Goal: Download file/media

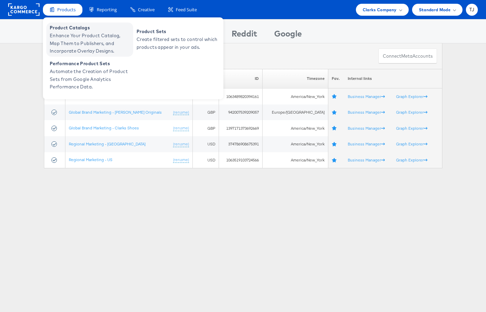
click at [70, 36] on span "Enhance Your Product Catalog, Map Them to Publishers, and Incorporate Overlay D…" at bounding box center [91, 43] width 82 height 23
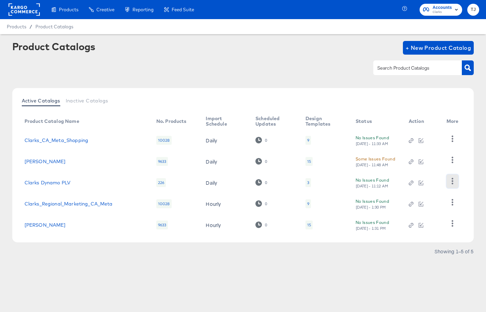
click at [451, 183] on icon "button" at bounding box center [453, 181] width 6 height 6
click at [437, 206] on div "HUD Checks (Internal)" at bounding box center [425, 205] width 68 height 11
click at [61, 183] on link "Clarks Dynamo PLV" at bounding box center [48, 182] width 46 height 5
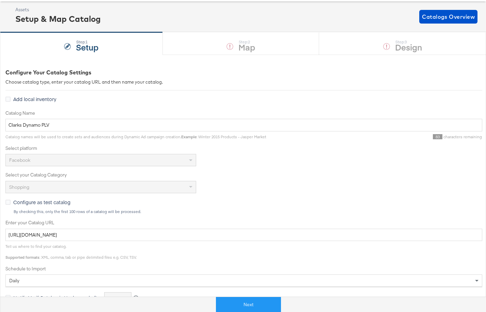
scroll to position [35, 0]
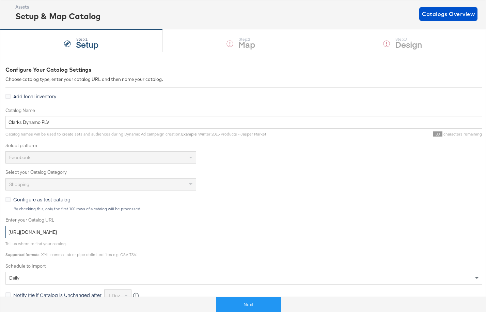
drag, startPoint x: 221, startPoint y: 234, endPoint x: 44, endPoint y: 219, distance: 177.2
click at [44, 219] on div "Enter your Catalog URL https://ace.stitcherads.com/exports/988/facebook/shoppin…" at bounding box center [243, 226] width 477 height 21
paste input "1462/universal/none/universal"
type input "https://ace.stitcherads.com/exports/1462/universal/none/universal/export.tsv.gz"
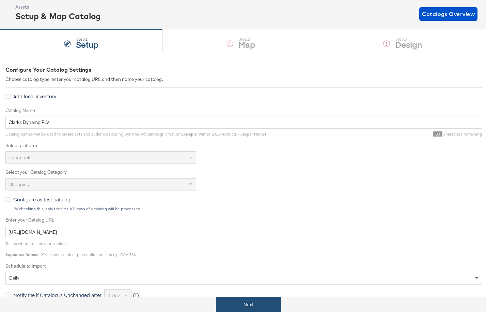
click at [252, 302] on button "Next" at bounding box center [248, 304] width 65 height 15
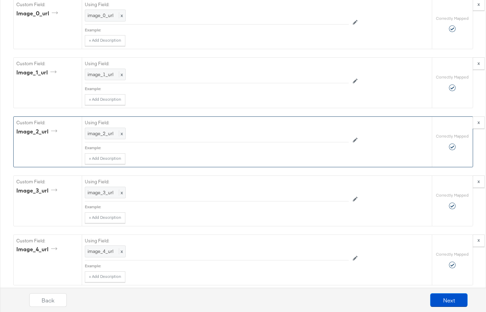
scroll to position [1000, 0]
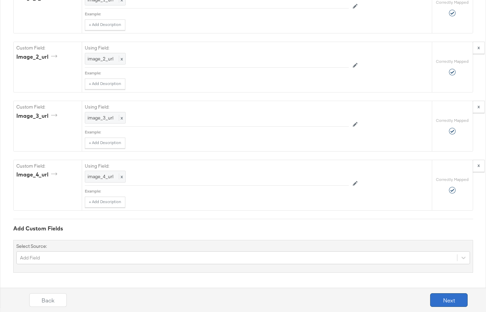
click at [448, 298] on button "Next" at bounding box center [449, 300] width 37 height 14
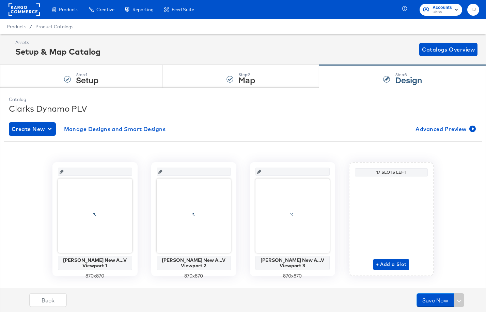
scroll to position [14, 0]
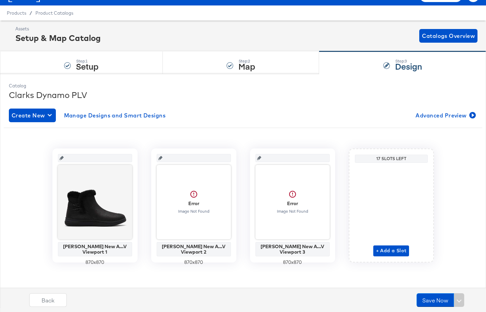
click at [218, 62] on div "Step: 2 Map" at bounding box center [241, 62] width 157 height 22
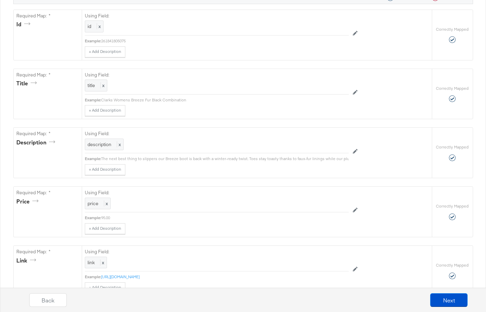
scroll to position [0, 0]
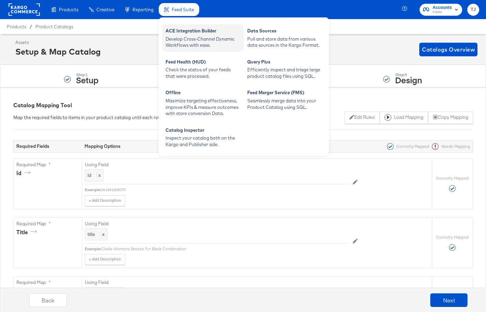
click at [186, 34] on div "ACE Integration Builder" at bounding box center [203, 32] width 75 height 8
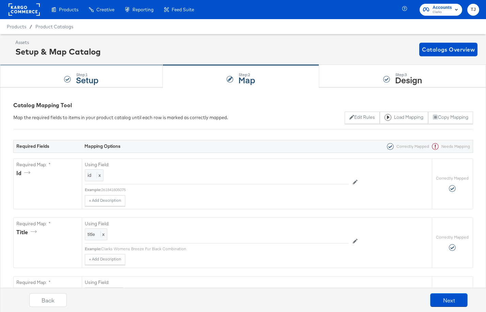
click at [99, 83] on div "Step: 1 Setup" at bounding box center [81, 76] width 163 height 22
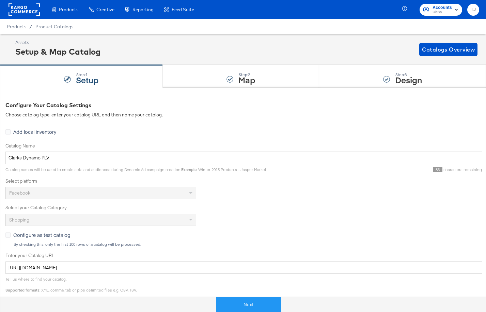
scroll to position [146, 0]
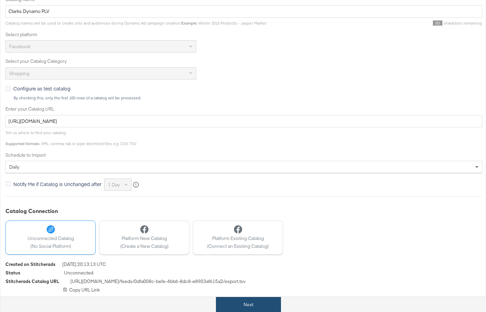
click at [242, 303] on button "Next" at bounding box center [248, 304] width 65 height 15
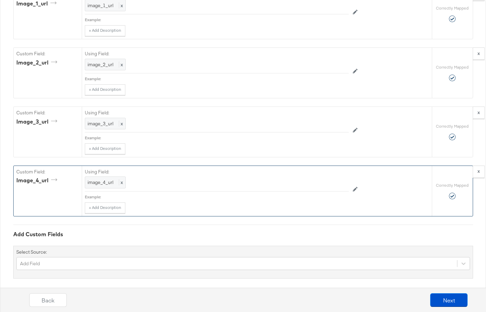
scroll to position [1000, 0]
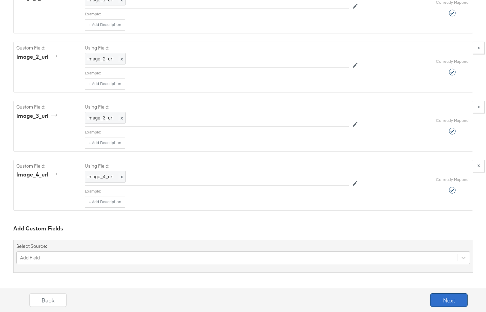
click at [438, 300] on button "Next" at bounding box center [449, 300] width 37 height 14
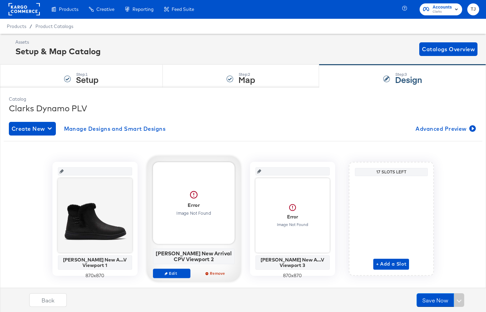
scroll to position [14, 0]
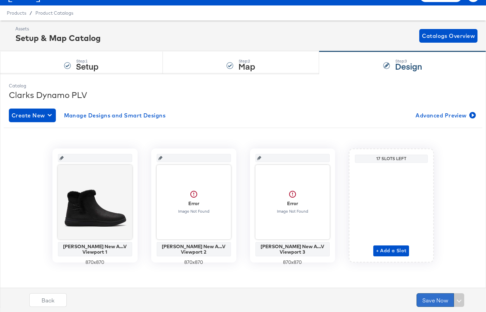
click at [427, 299] on button "Save Now" at bounding box center [435, 300] width 37 height 14
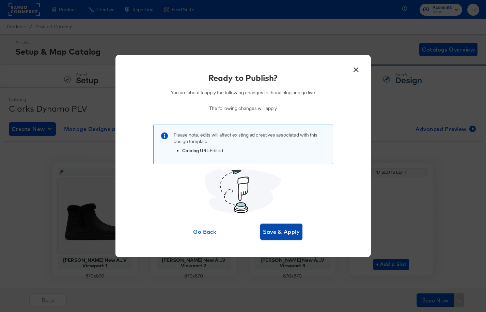
click at [273, 230] on span "Save & Apply" at bounding box center [281, 232] width 37 height 10
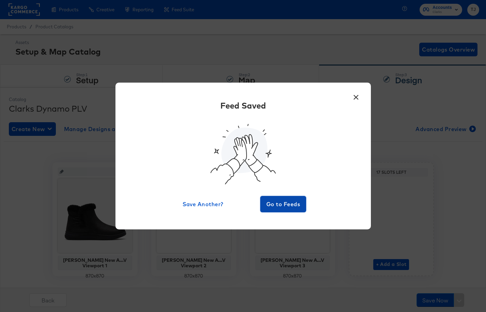
click at [295, 206] on span "Go to Feeds" at bounding box center [283, 204] width 41 height 10
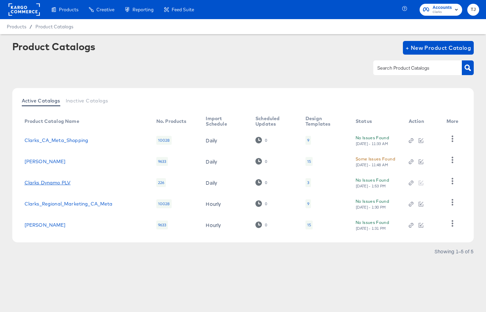
click at [60, 182] on link "Clarks Dynamo PLV" at bounding box center [48, 182] width 46 height 5
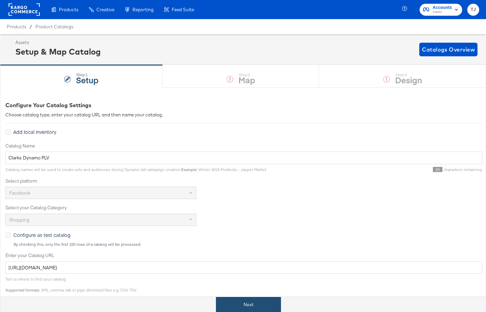
click at [260, 304] on button "Next" at bounding box center [248, 304] width 65 height 15
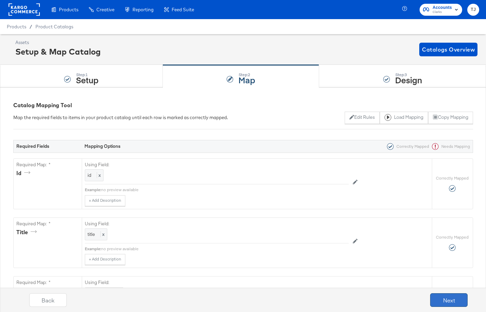
click at [453, 299] on button "Next" at bounding box center [449, 300] width 37 height 14
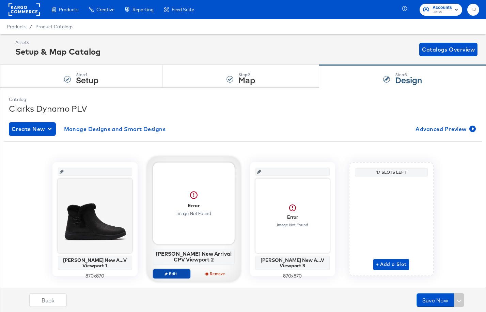
click at [179, 275] on span "Edit" at bounding box center [171, 273] width 31 height 5
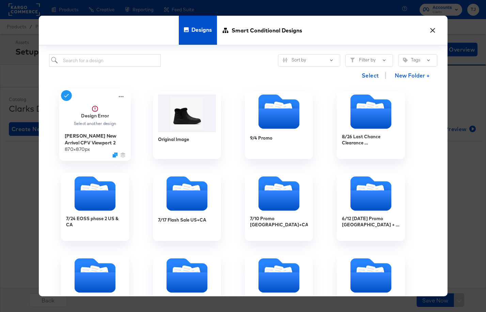
click at [103, 125] on div "Select another design" at bounding box center [94, 123] width 43 height 5
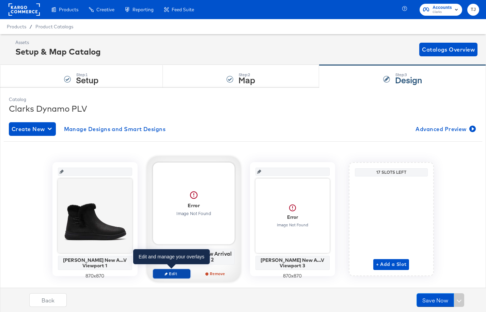
click at [184, 274] on span "Edit" at bounding box center [171, 273] width 31 height 5
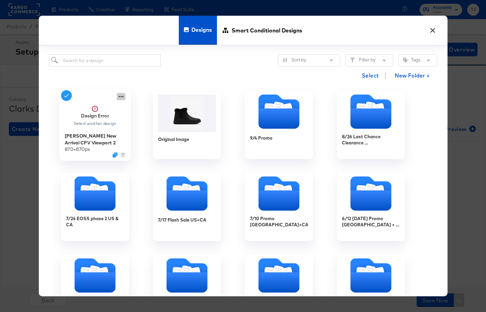
click at [122, 99] on icon at bounding box center [121, 96] width 9 height 7
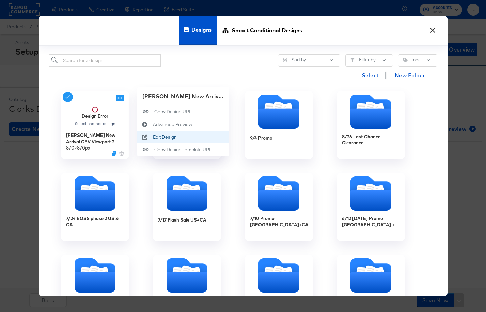
click at [153, 137] on div "Edit Design Edit Design" at bounding box center [153, 137] width 0 height 0
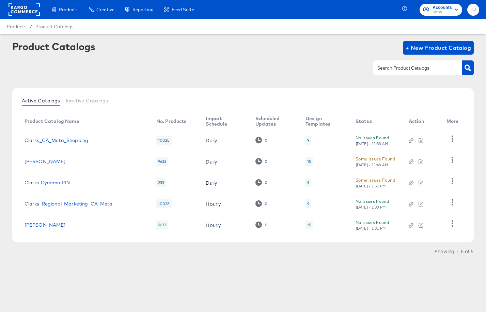
drag, startPoint x: 57, startPoint y: 184, endPoint x: 65, endPoint y: 183, distance: 8.9
click at [56, 184] on link "Clarks Dynamo PLV" at bounding box center [48, 182] width 46 height 5
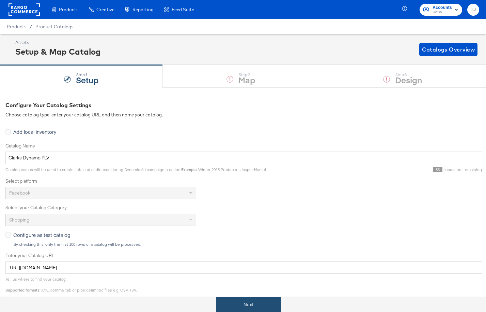
click at [253, 306] on button "Next" at bounding box center [248, 304] width 65 height 15
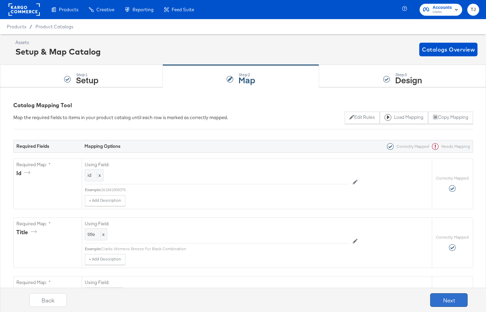
click at [457, 301] on button "Next" at bounding box center [449, 300] width 37 height 14
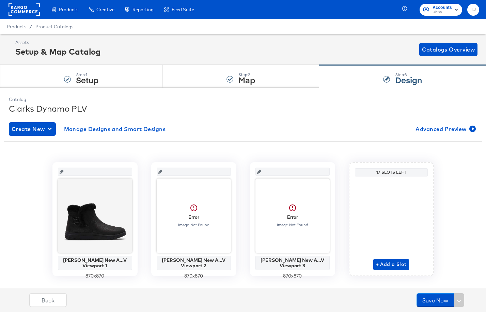
click at [163, 171] on icon at bounding box center [161, 171] width 4 height 4
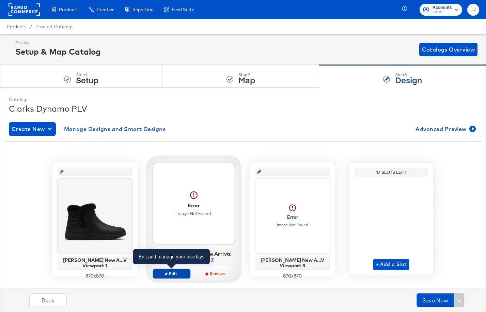
click at [174, 273] on span "Edit" at bounding box center [171, 273] width 31 height 5
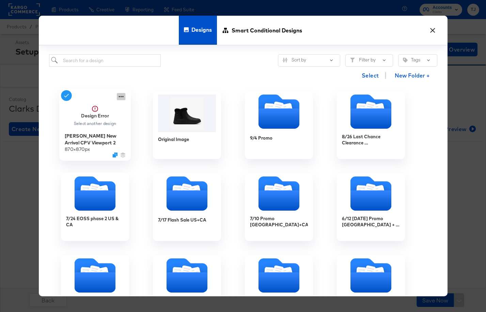
click at [124, 94] on icon at bounding box center [121, 96] width 9 height 7
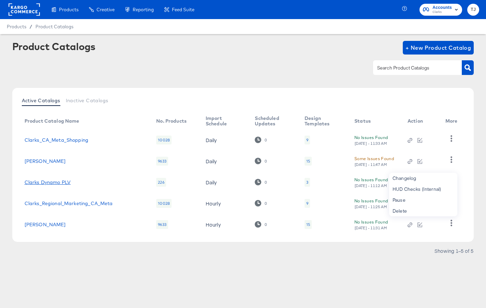
click at [59, 180] on link "Clarks Dynamo PLV" at bounding box center [48, 182] width 46 height 5
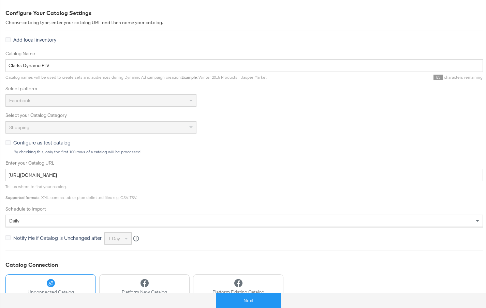
scroll to position [93, 0]
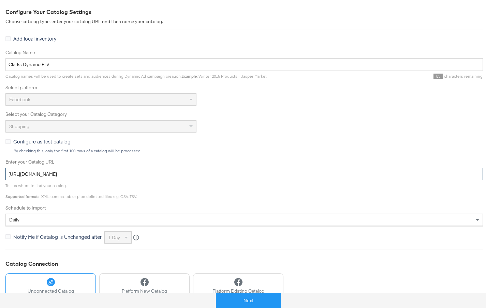
drag, startPoint x: 196, startPoint y: 176, endPoint x: 62, endPoint y: 151, distance: 135.6
click at [62, 151] on div "Catalog Name Clarks Dynamo PLV Catalog names will be used to create sets and au…" at bounding box center [243, 146] width 477 height 195
paste input "988/facebook/shopping/facebook-shopping"
type input "[URL][DOMAIN_NAME]"
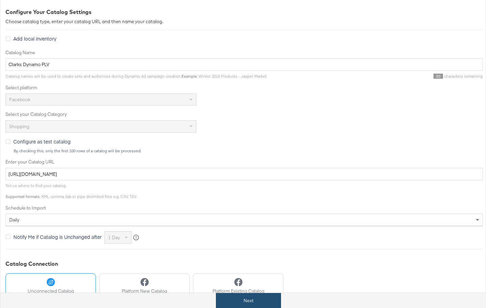
click at [253, 300] on button "Next" at bounding box center [248, 300] width 65 height 15
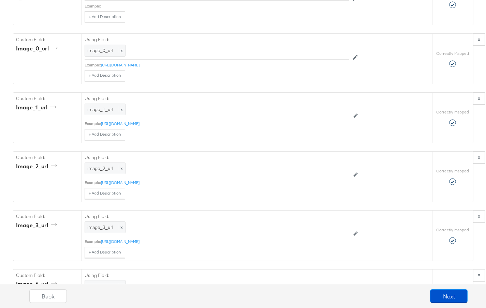
scroll to position [1004, 0]
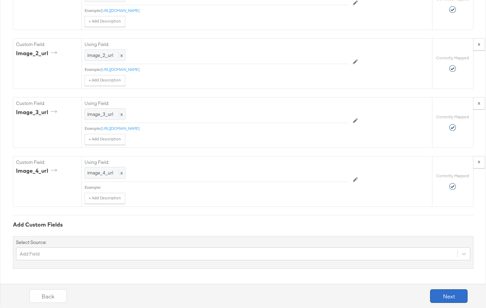
click at [439, 299] on button "Next" at bounding box center [448, 296] width 37 height 14
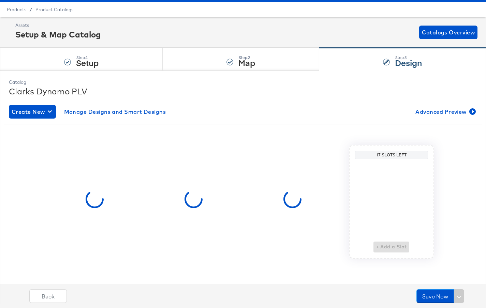
scroll to position [0, 0]
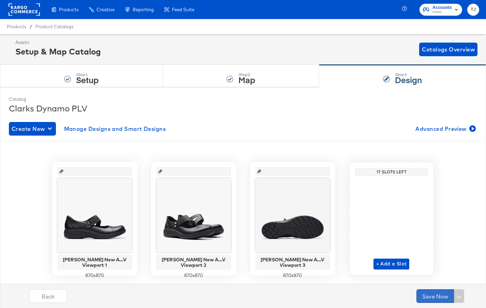
click at [432, 297] on button "Save Now" at bounding box center [434, 296] width 37 height 14
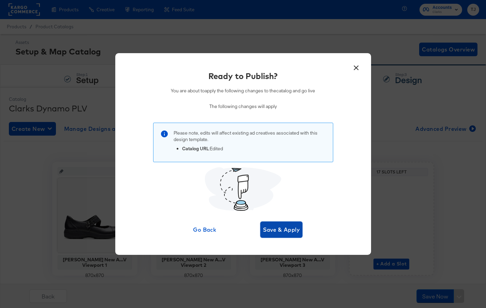
click at [279, 230] on span "Save & Apply" at bounding box center [281, 230] width 37 height 10
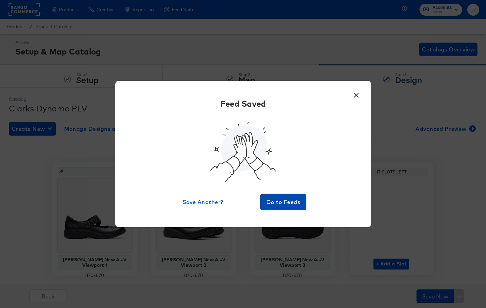
click at [283, 204] on span "Go to Feeds" at bounding box center [283, 202] width 41 height 10
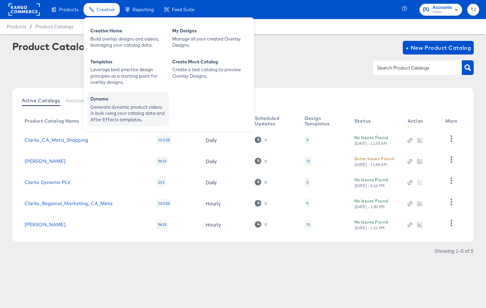
click at [104, 107] on div "Generate dynamic product videos in bulk using your catalog data and After Effec…" at bounding box center [127, 113] width 75 height 19
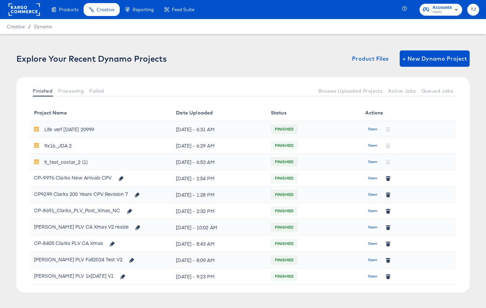
click at [28, 13] on rect at bounding box center [24, 9] width 31 height 12
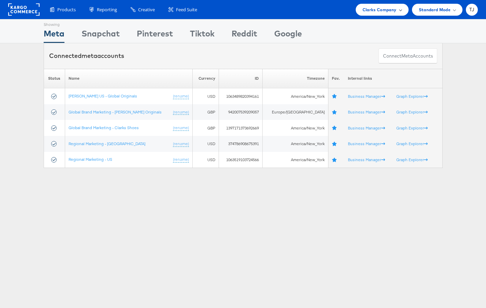
click at [390, 7] on span "Clarks Company" at bounding box center [379, 9] width 34 height 7
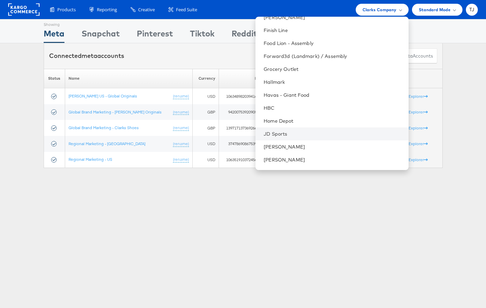
scroll to position [315, 0]
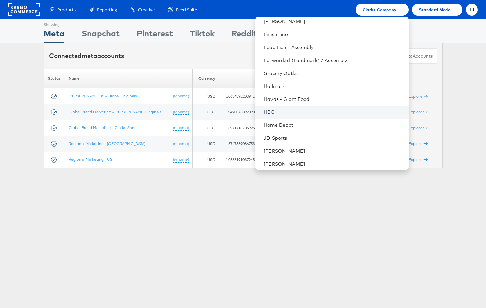
click at [314, 111] on link "HBC" at bounding box center [332, 112] width 139 height 7
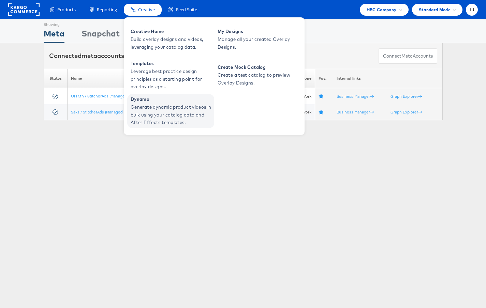
click at [164, 123] on span "Generate dynamic product videos in bulk using your catalog data and After Effec…" at bounding box center [172, 114] width 82 height 23
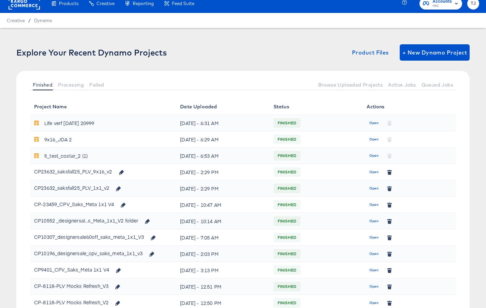
scroll to position [4, 0]
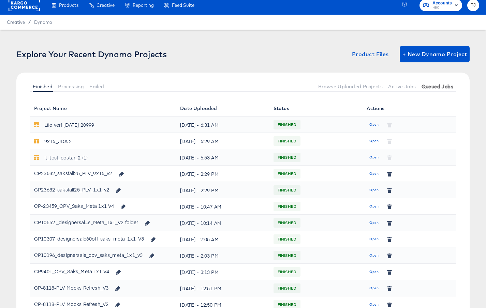
click at [426, 89] on span "Queued Jobs" at bounding box center [437, 86] width 32 height 5
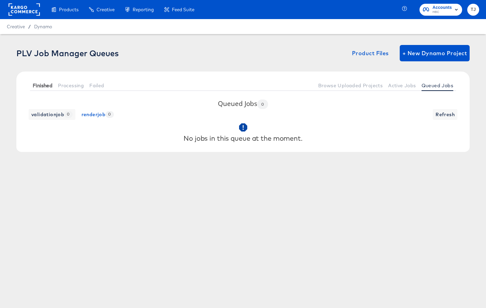
click at [36, 84] on span "Finished" at bounding box center [43, 85] width 20 height 5
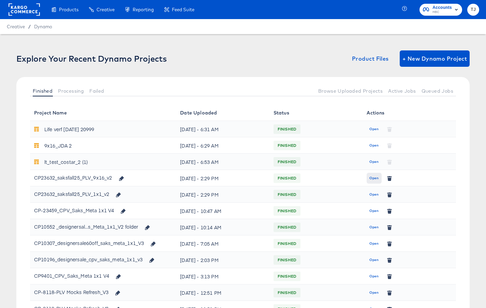
click at [373, 179] on span "Open" at bounding box center [373, 178] width 9 height 6
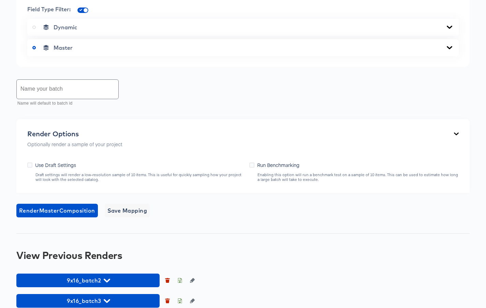
scroll to position [353, 0]
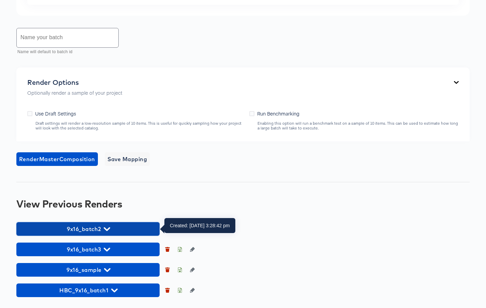
click at [117, 229] on span "9x16_batch2" at bounding box center [88, 229] width 136 height 10
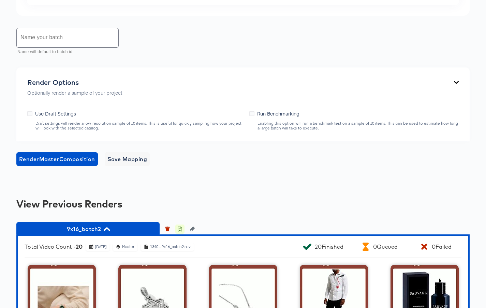
click at [179, 230] on icon "button" at bounding box center [179, 229] width 5 height 5
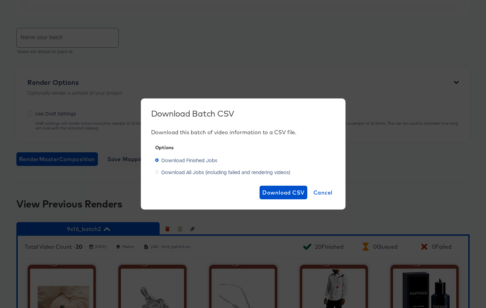
click at [159, 172] on label "Download All Jobs (including failed and rendering videos)" at bounding box center [224, 172] width 138 height 10
click at [0, 0] on input "Download All Jobs (including failed and rendering videos)" at bounding box center [0, 0] width 0 height 0
click at [296, 193] on span "Download CSV" at bounding box center [283, 193] width 42 height 10
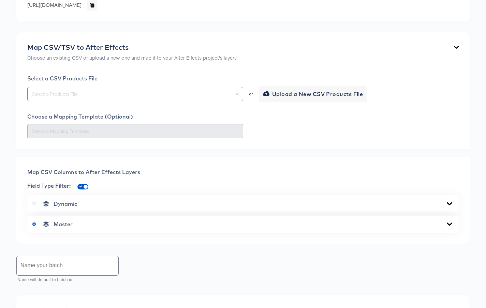
scroll to position [0, 0]
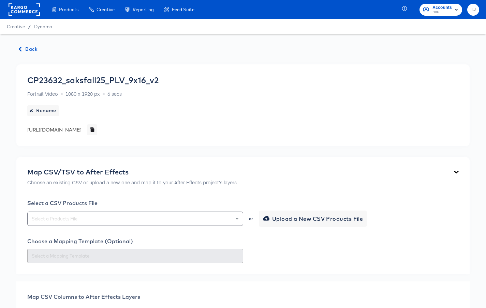
click at [28, 49] on span "Back" at bounding box center [28, 49] width 18 height 9
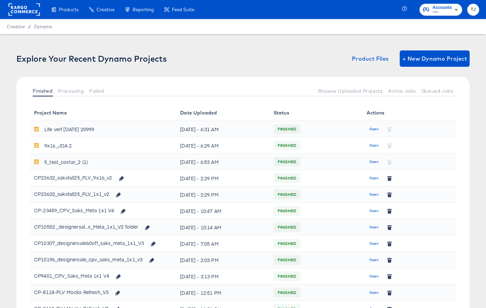
click at [375, 195] on span "Open" at bounding box center [373, 195] width 9 height 6
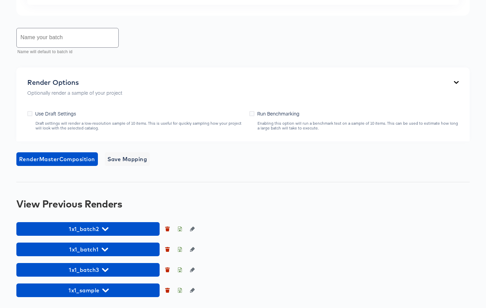
scroll to position [352, 0]
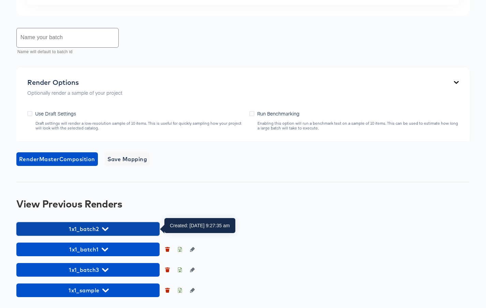
click at [106, 229] on icon "button" at bounding box center [105, 229] width 6 height 6
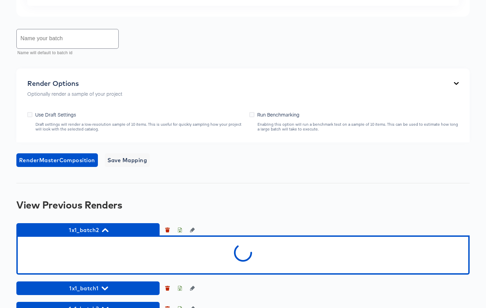
scroll to position [350, 0]
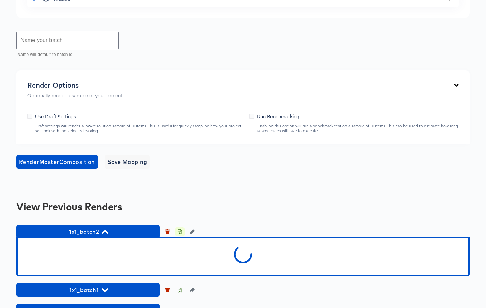
click at [181, 233] on icon "button" at bounding box center [180, 231] width 4 height 5
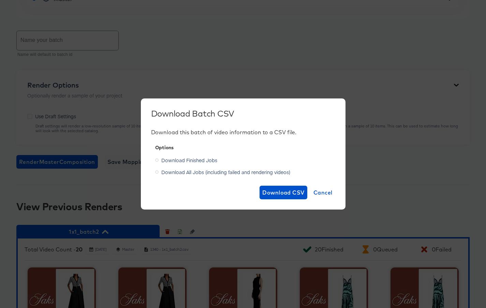
click at [156, 172] on icon at bounding box center [156, 171] width 3 height 3
click at [0, 0] on input "Download All Jobs (including failed and rendering videos)" at bounding box center [0, 0] width 0 height 0
click at [275, 195] on span "Download CSV" at bounding box center [283, 193] width 42 height 10
